Goal: Register for event/course

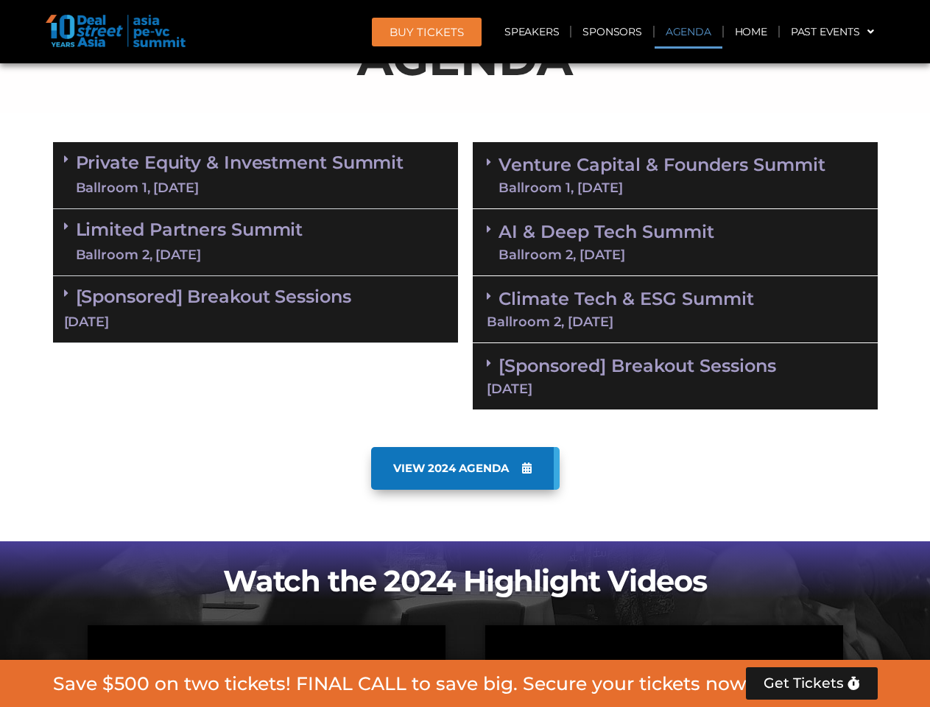
scroll to position [913, 0]
